Goal: Information Seeking & Learning: Learn about a topic

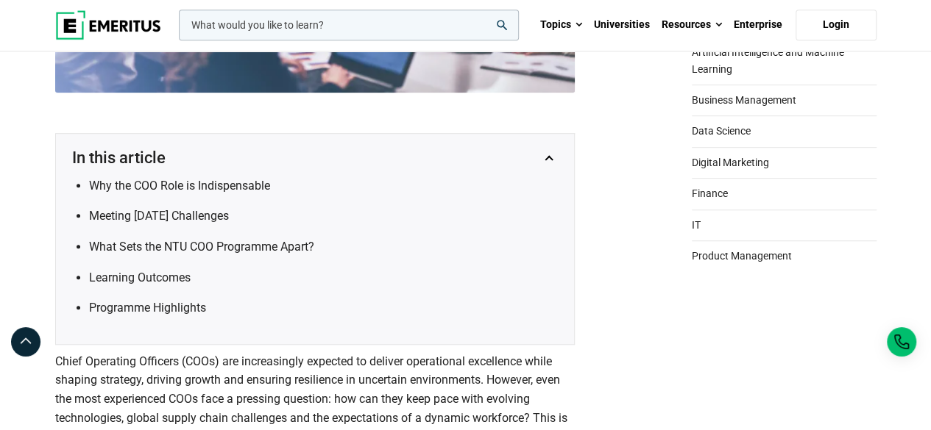
scroll to position [422, 0]
click at [477, 188] on li "Why the COO Role is Indispensable" at bounding box center [324, 185] width 470 height 19
click at [472, 195] on li "Why the COO Role is Indispensable" at bounding box center [324, 185] width 470 height 19
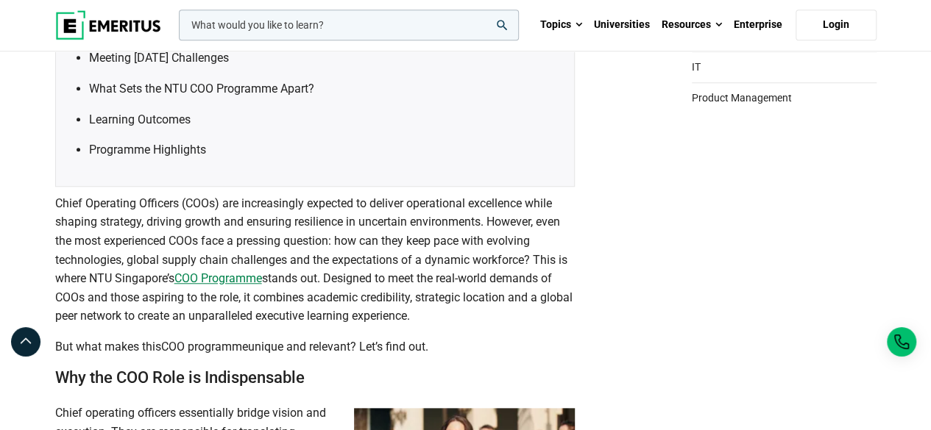
scroll to position [582, 0]
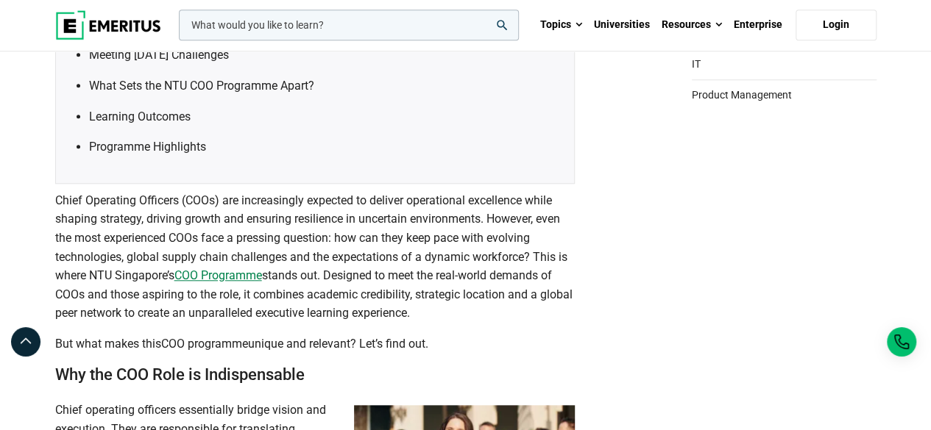
click at [444, 288] on span "stands out. Designed to meet the real-world demands of COOs and those aspiring …" at bounding box center [313, 294] width 517 height 51
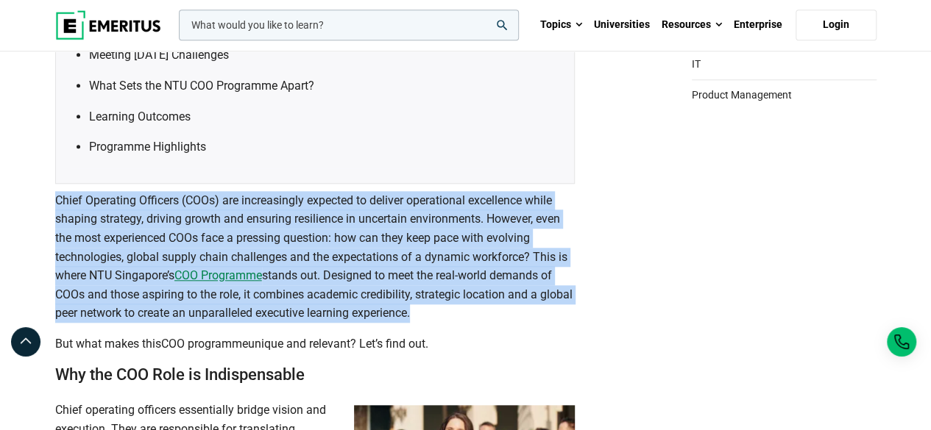
click at [444, 288] on span "stands out. Designed to meet the real-world demands of COOs and those aspiring …" at bounding box center [313, 294] width 517 height 51
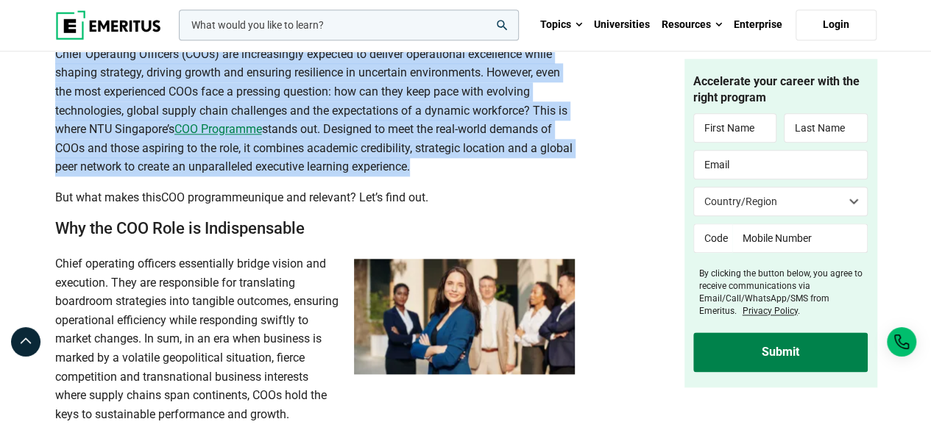
scroll to position [804, 0]
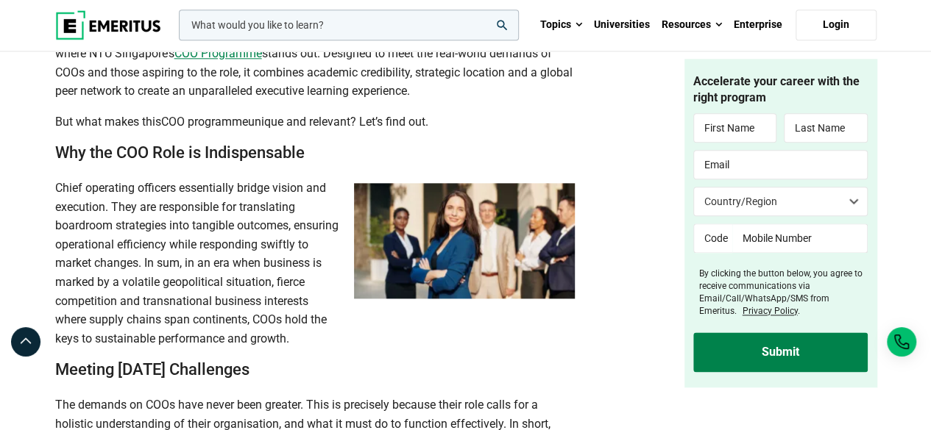
click at [227, 234] on span "Chief operating officers essentially bridge vision and execution. They are resp…" at bounding box center [196, 263] width 283 height 165
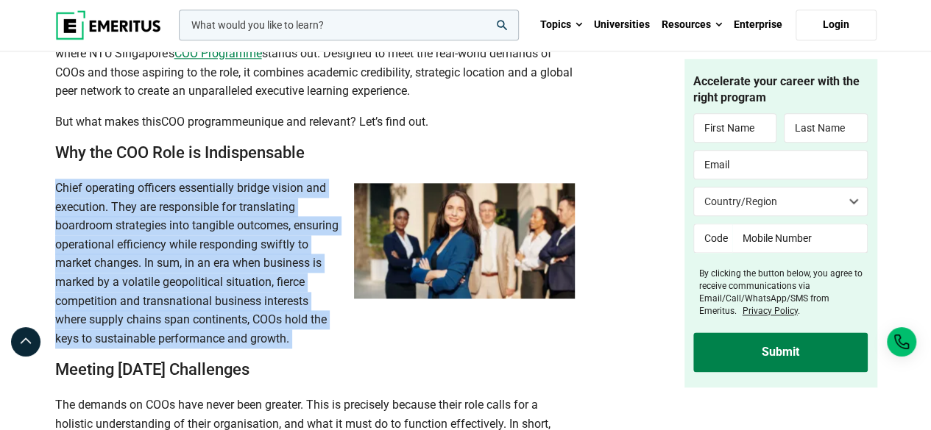
click at [227, 234] on span "Chief operating officers essentially bridge vision and execution. They are resp…" at bounding box center [196, 263] width 283 height 165
copy div "Chief operating officers essentially bridge vision and execution. They are resp…"
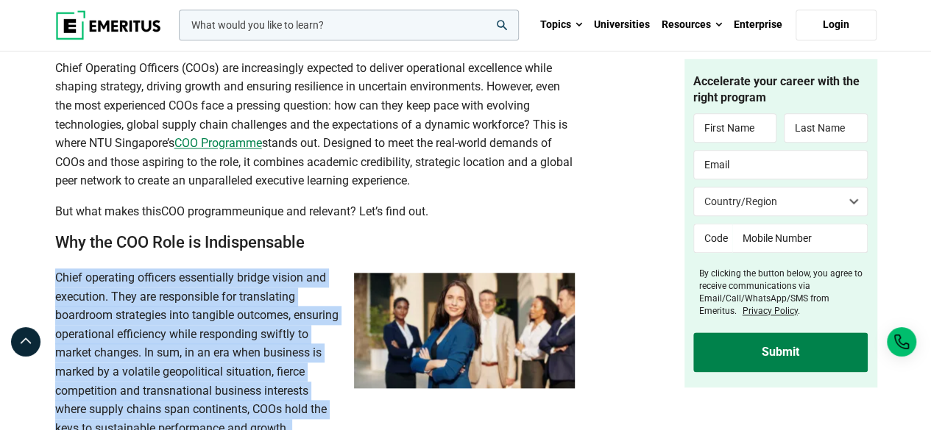
scroll to position [713, 0]
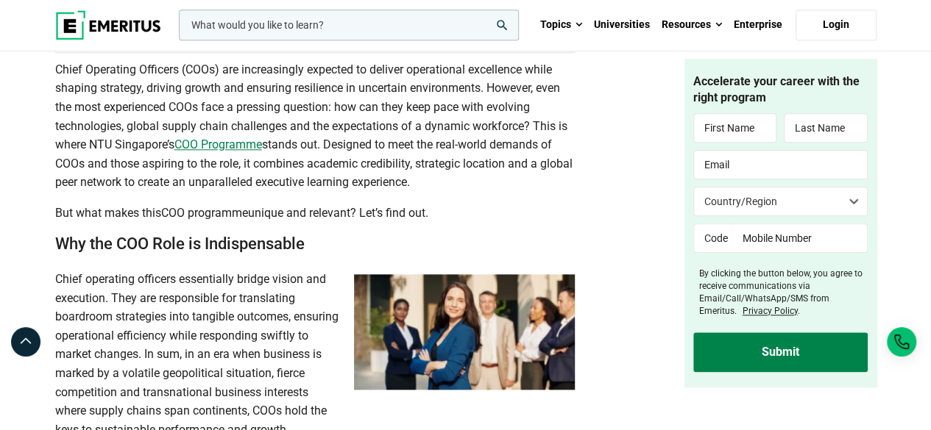
click at [191, 379] on span "Chief operating officers essentially bridge vision and execution. They are resp…" at bounding box center [196, 354] width 283 height 165
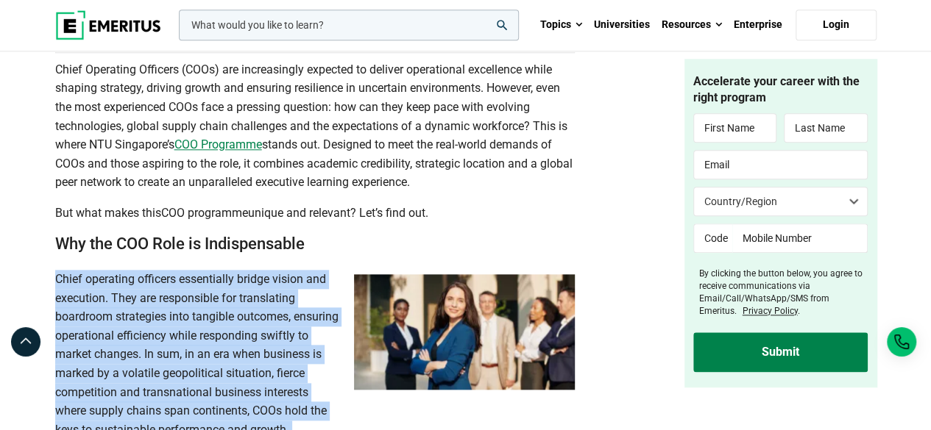
click at [191, 379] on span "Chief operating officers essentially bridge vision and execution. They are resp…" at bounding box center [196, 354] width 283 height 165
copy div "Chief operating officers essentially bridge vision and execution. They are resp…"
